Goal: Find specific page/section: Find specific page/section

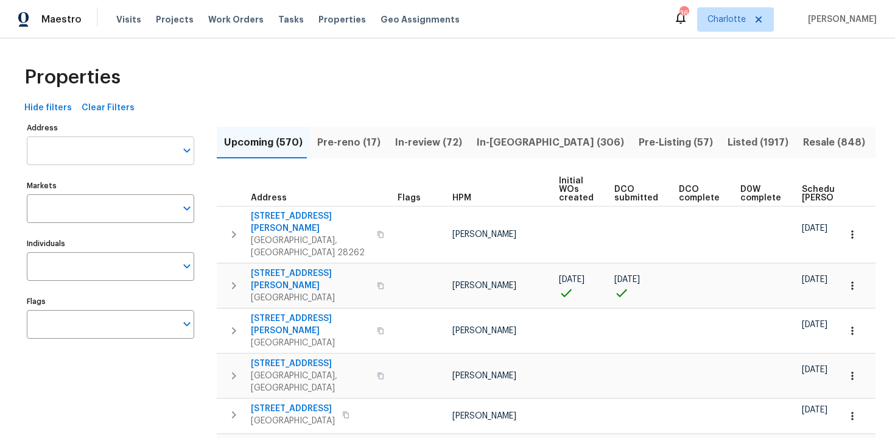
click at [101, 148] on input "Address" at bounding box center [101, 150] width 149 height 29
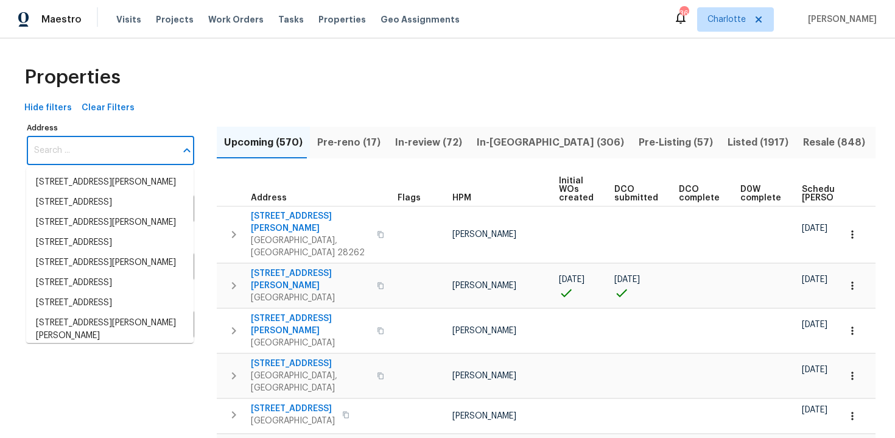
paste input "[STREET_ADDRESS][PERSON_NAME]"
type input "[STREET_ADDRESS][PERSON_NAME]"
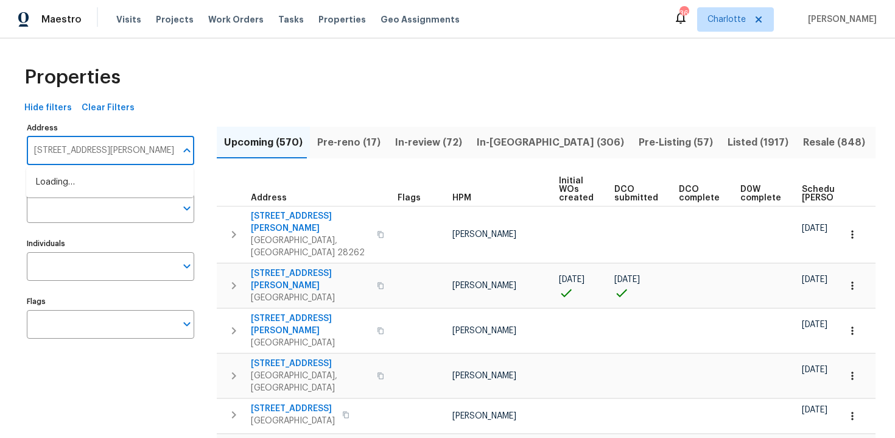
scroll to position [0, 41]
click at [82, 192] on li "7312 Andrea Ct North Richland Hills TX 76182" at bounding box center [109, 182] width 167 height 20
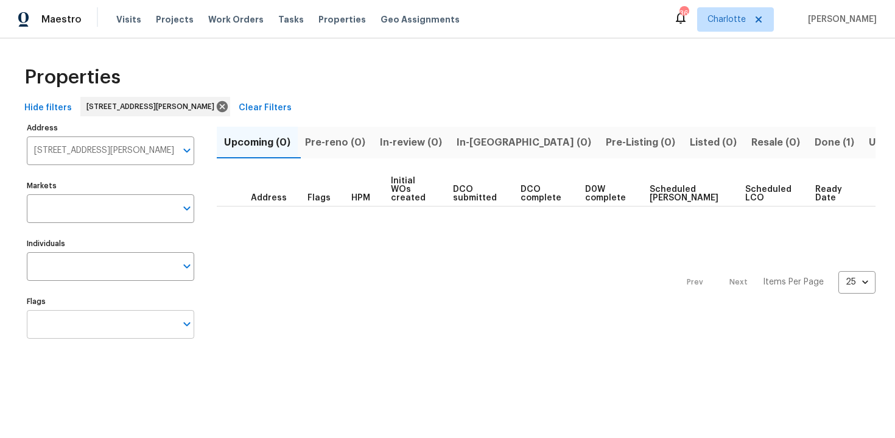
click at [130, 321] on input "Flags" at bounding box center [101, 324] width 149 height 29
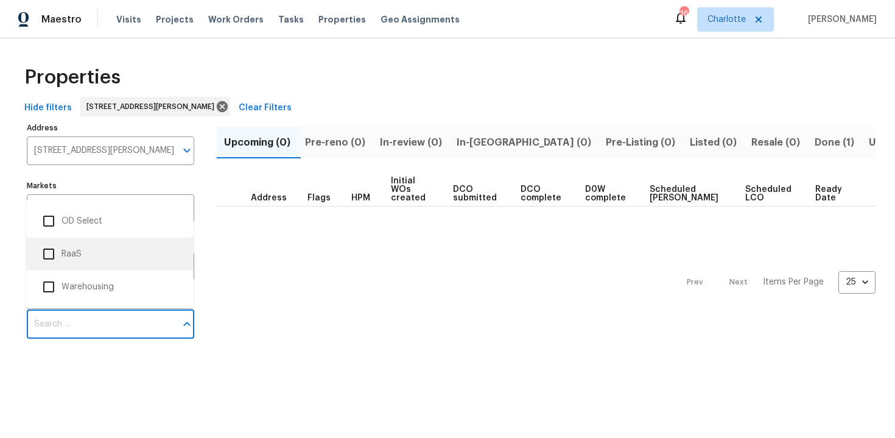
click at [52, 251] on input "checkbox" at bounding box center [49, 254] width 26 height 26
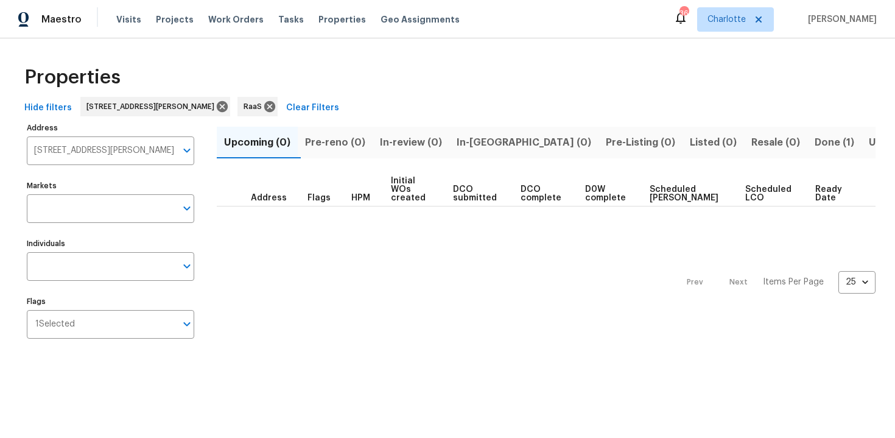
click at [814, 145] on span "Done (1)" at bounding box center [834, 142] width 40 height 17
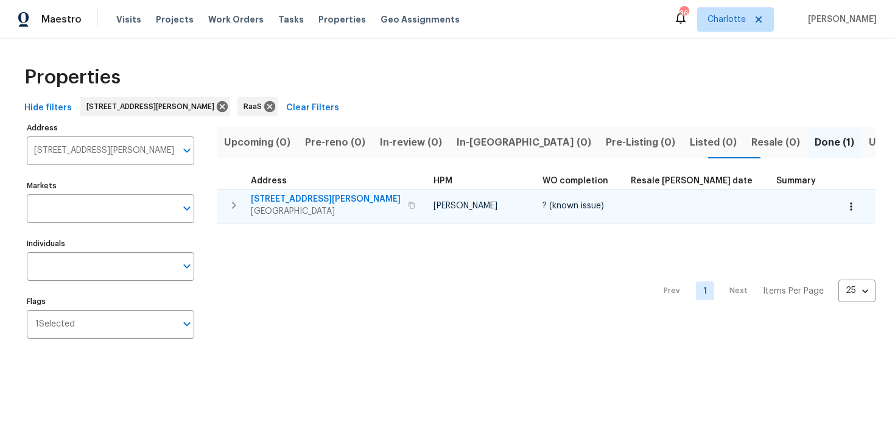
click at [845, 206] on icon "button" at bounding box center [851, 206] width 12 height 12
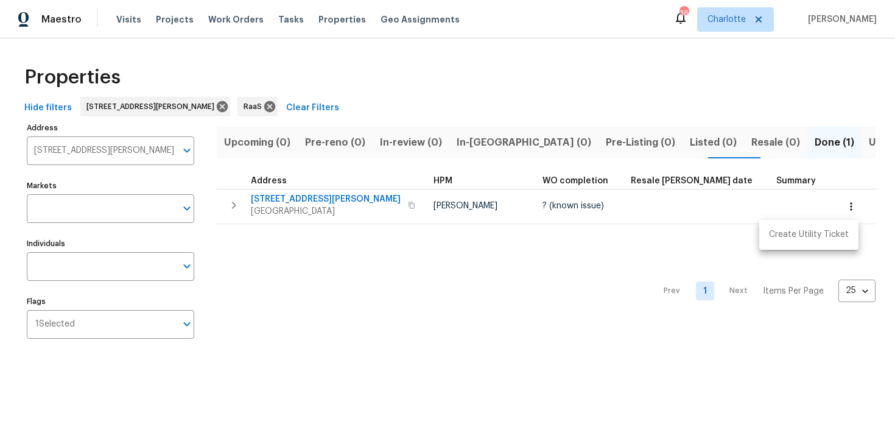
click at [492, 289] on div at bounding box center [447, 219] width 895 height 438
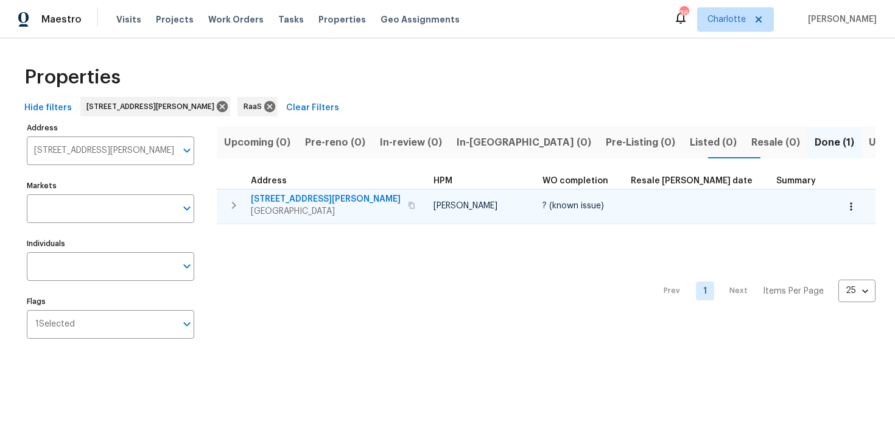
click at [282, 198] on span "7312 Andrea Ct" at bounding box center [326, 199] width 150 height 12
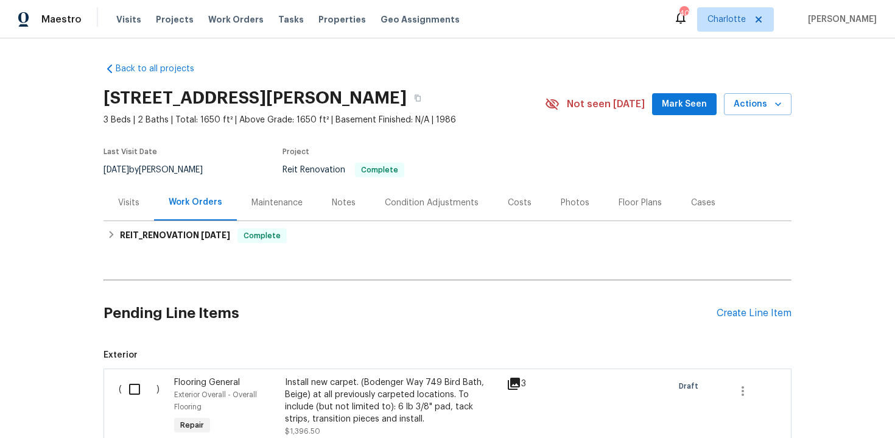
click at [519, 206] on div "Costs" at bounding box center [520, 203] width 24 height 12
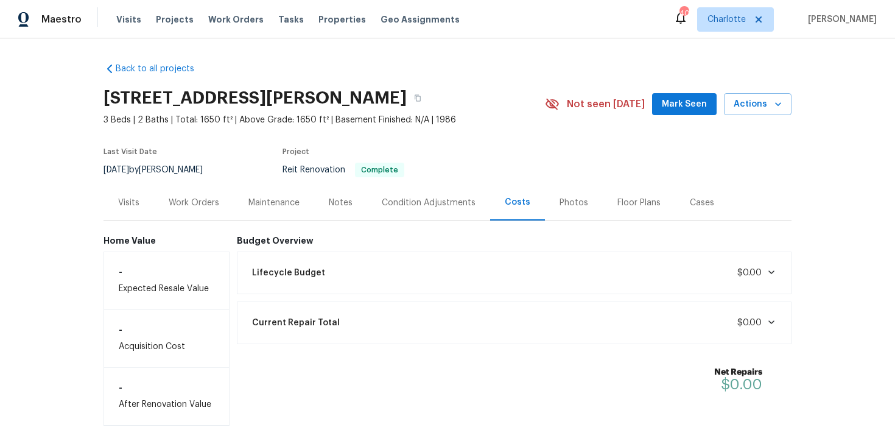
click at [192, 206] on div "Work Orders" at bounding box center [194, 203] width 51 height 12
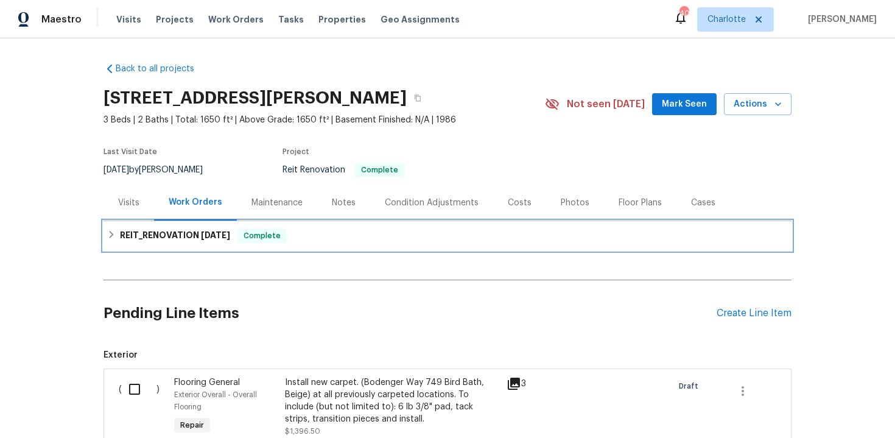
click at [191, 239] on h6 "REIT_RENOVATION [DATE]" at bounding box center [175, 235] width 110 height 15
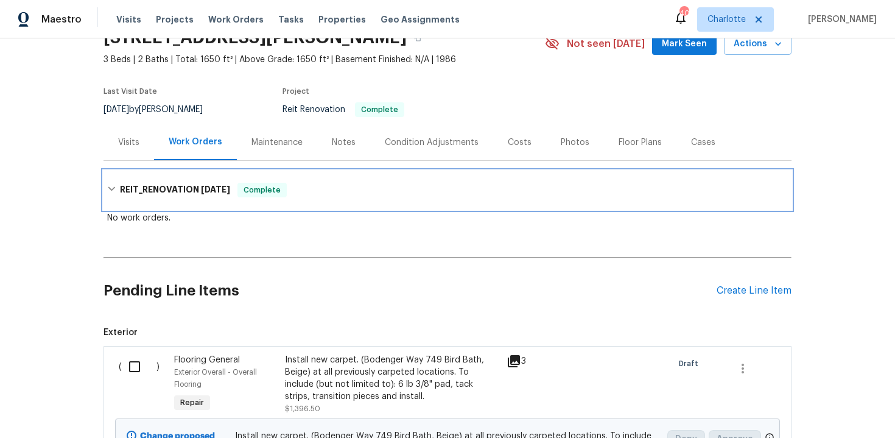
scroll to position [41, 0]
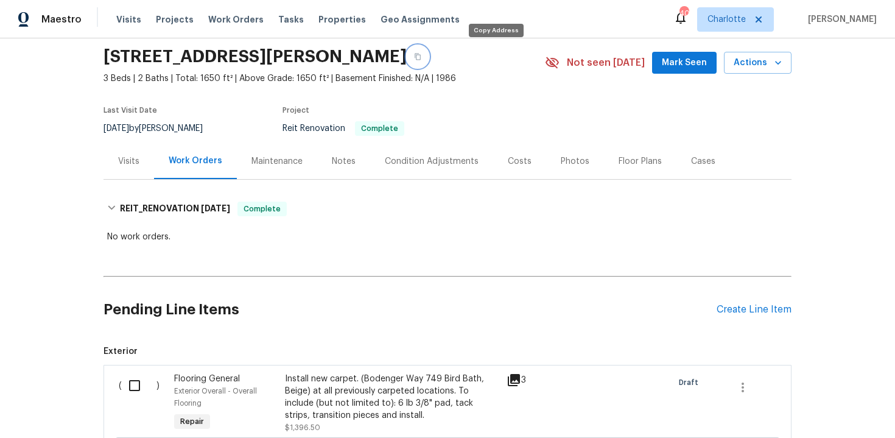
click at [421, 58] on icon "button" at bounding box center [417, 57] width 6 height 7
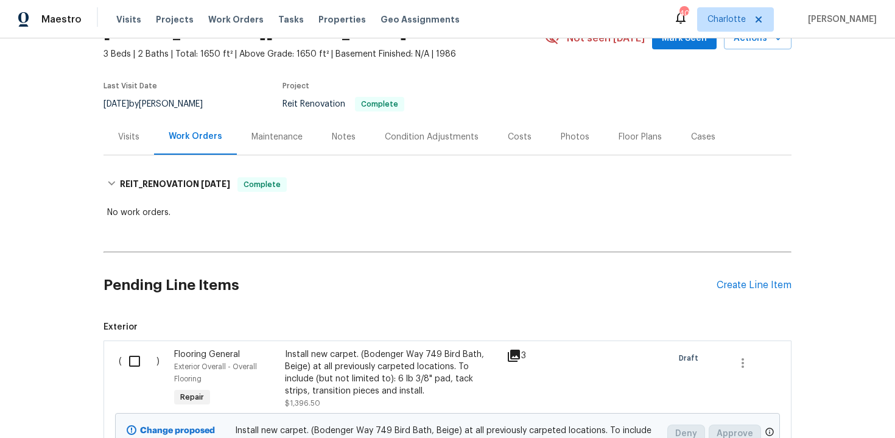
click at [517, 141] on div "Costs" at bounding box center [520, 137] width 24 height 12
